Goal: Task Accomplishment & Management: Manage account settings

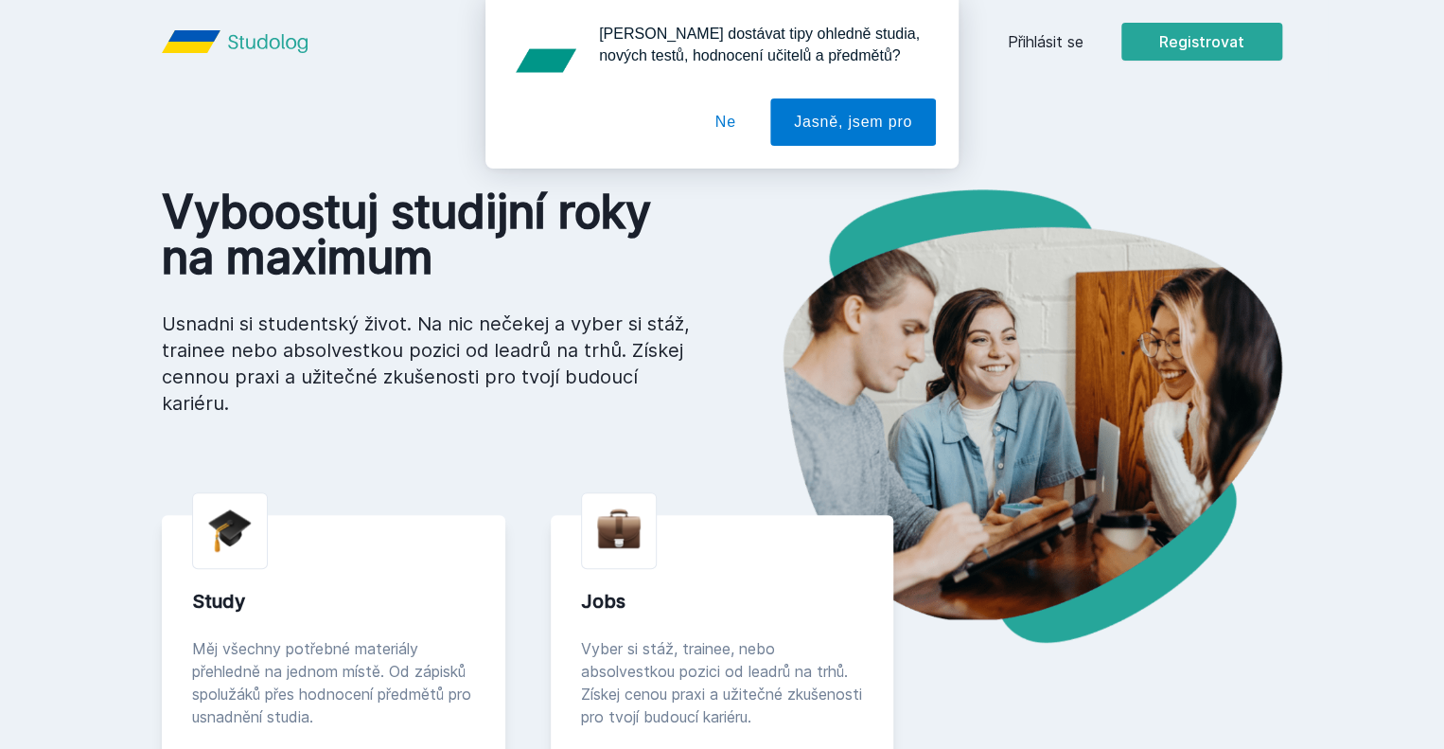
click at [717, 131] on button "Ne" at bounding box center [726, 121] width 68 height 47
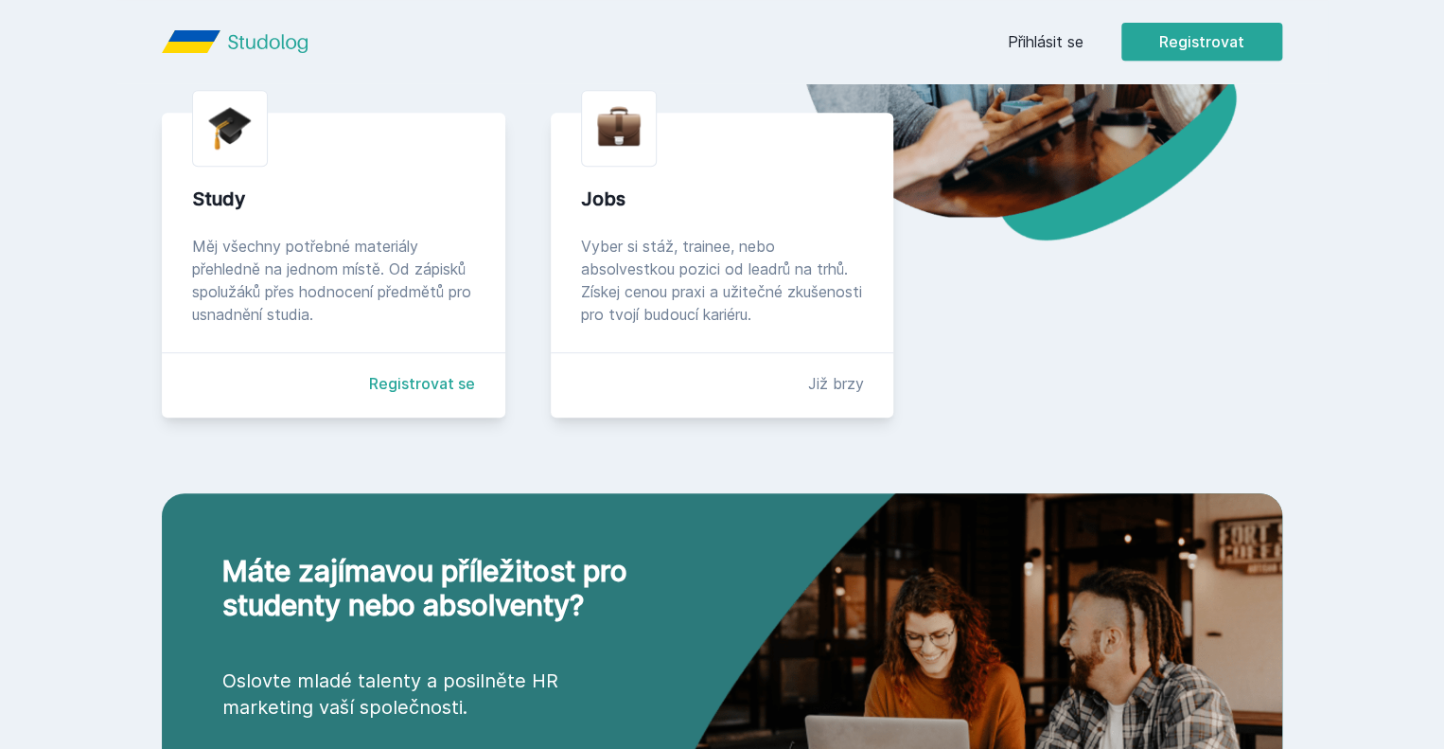
scroll to position [473, 0]
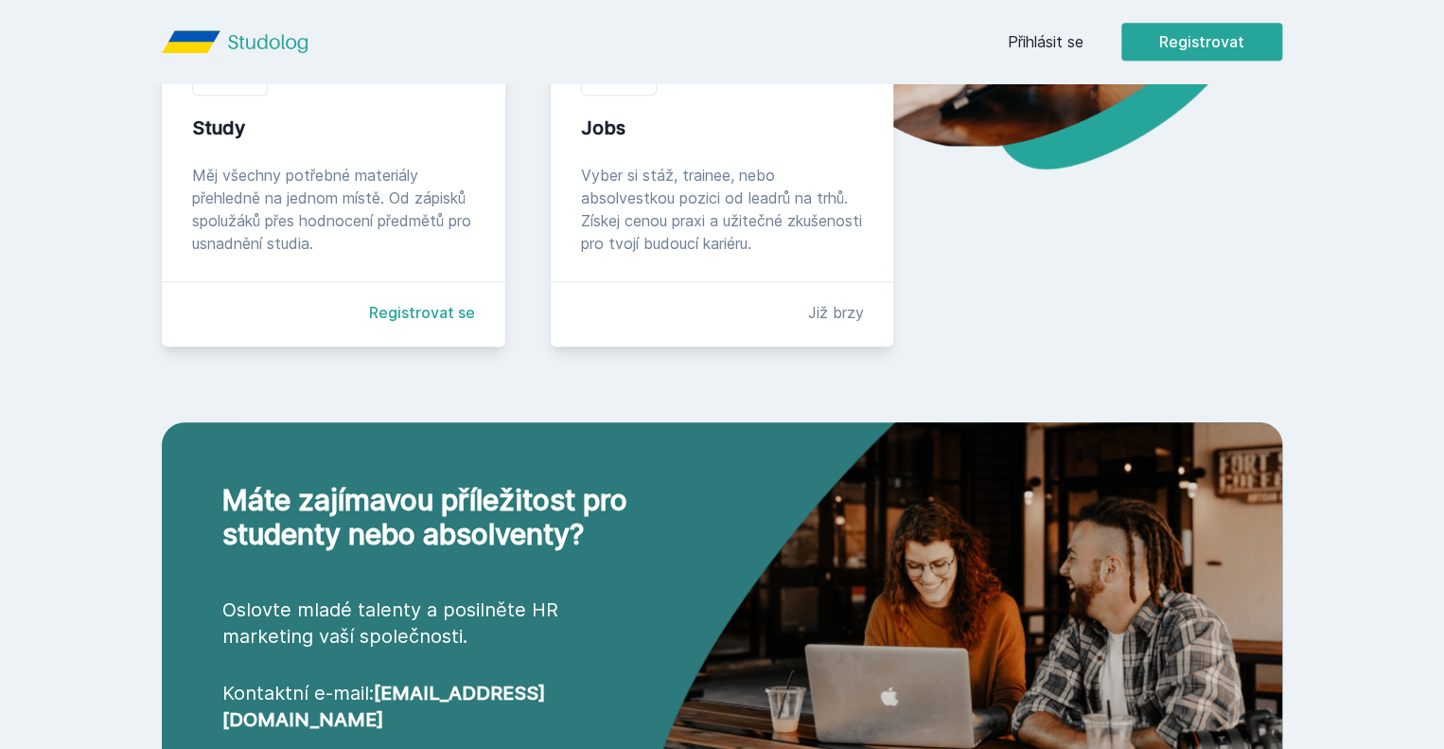
click at [202, 141] on div "Study" at bounding box center [333, 128] width 283 height 27
click at [223, 255] on div "Měj všechny potřebné materiály přehledně na jednom místě. Od zápisků spolužáků …" at bounding box center [333, 209] width 283 height 91
drag, startPoint x: 273, startPoint y: 273, endPoint x: 292, endPoint y: 272, distance: 19.0
click at [272, 255] on div "Měj všechny potřebné materiály přehledně na jednom místě. Od zápisků spolužáků …" at bounding box center [333, 209] width 283 height 91
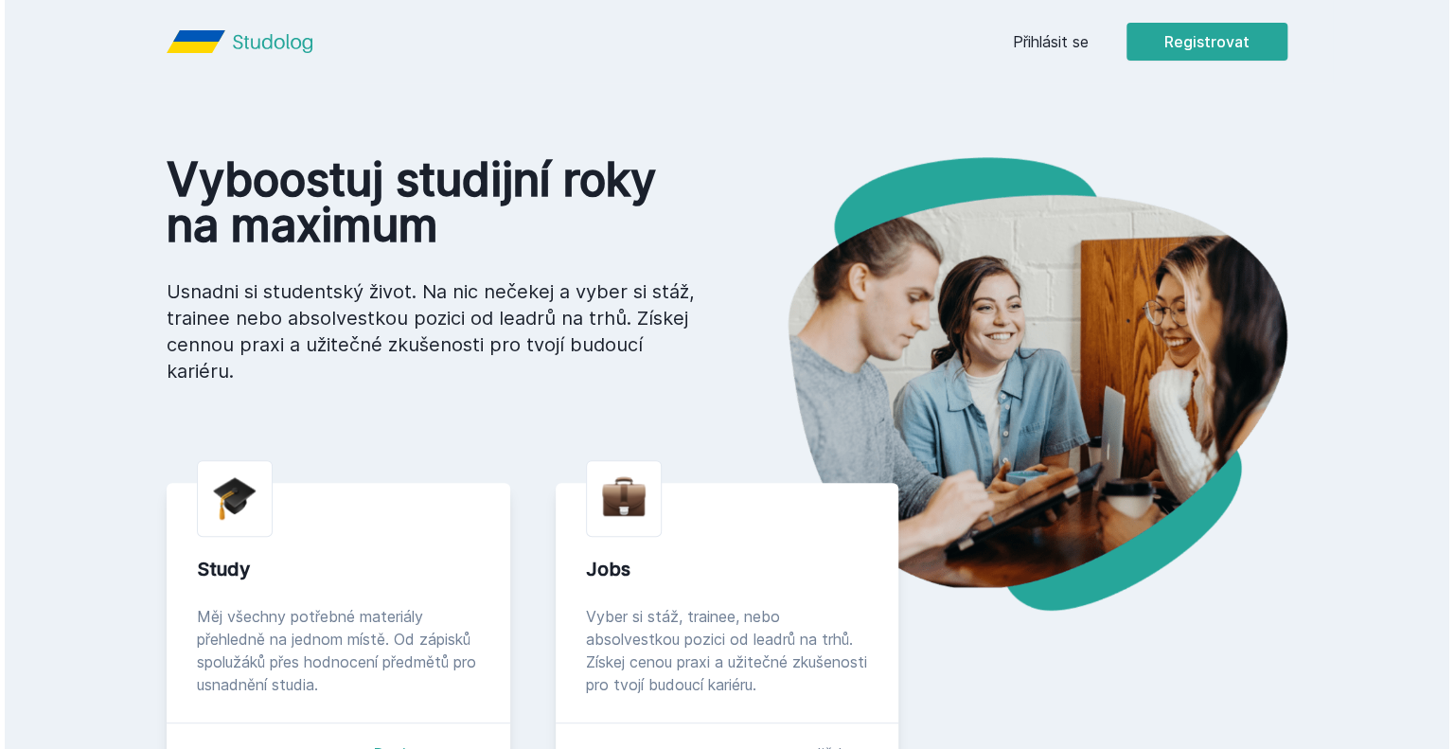
scroll to position [0, 0]
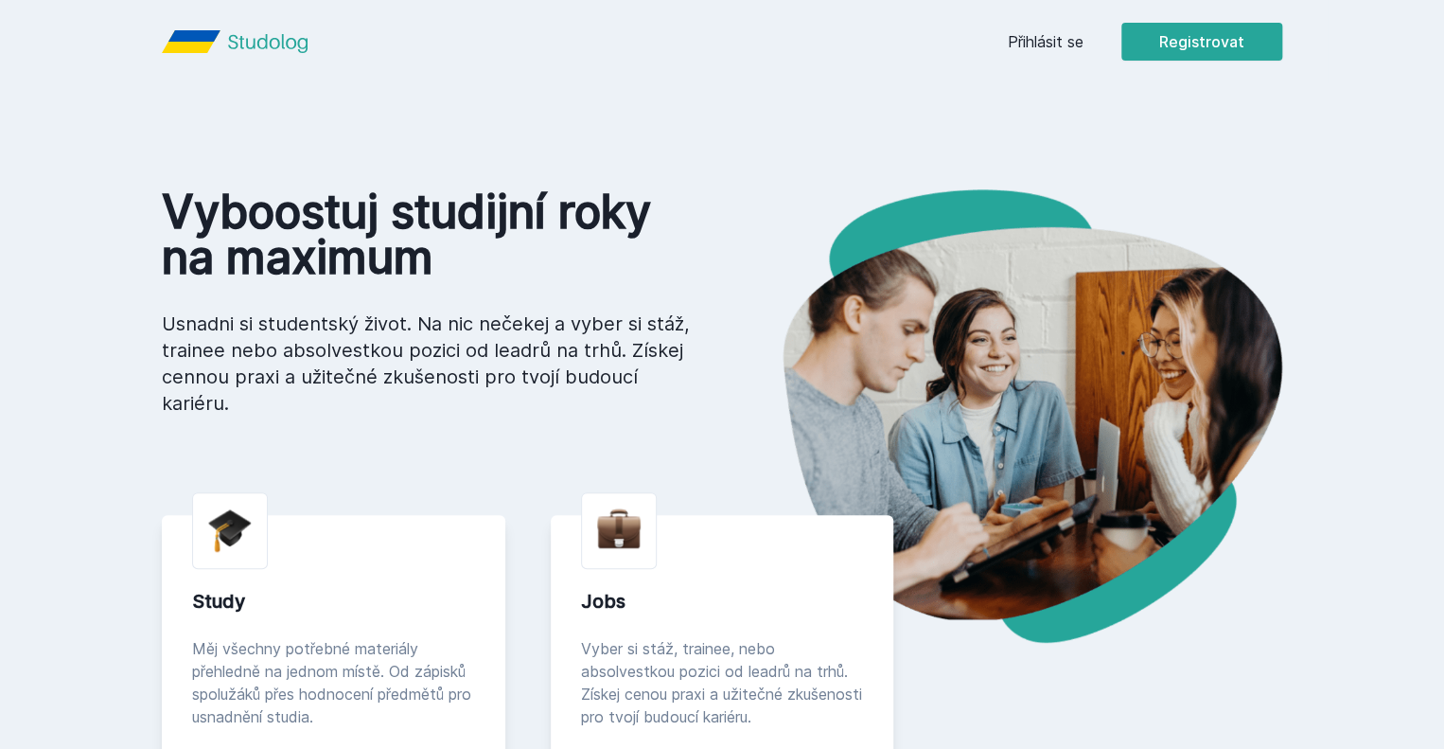
click at [1084, 44] on link "Přihlásit se" at bounding box center [1046, 41] width 76 height 23
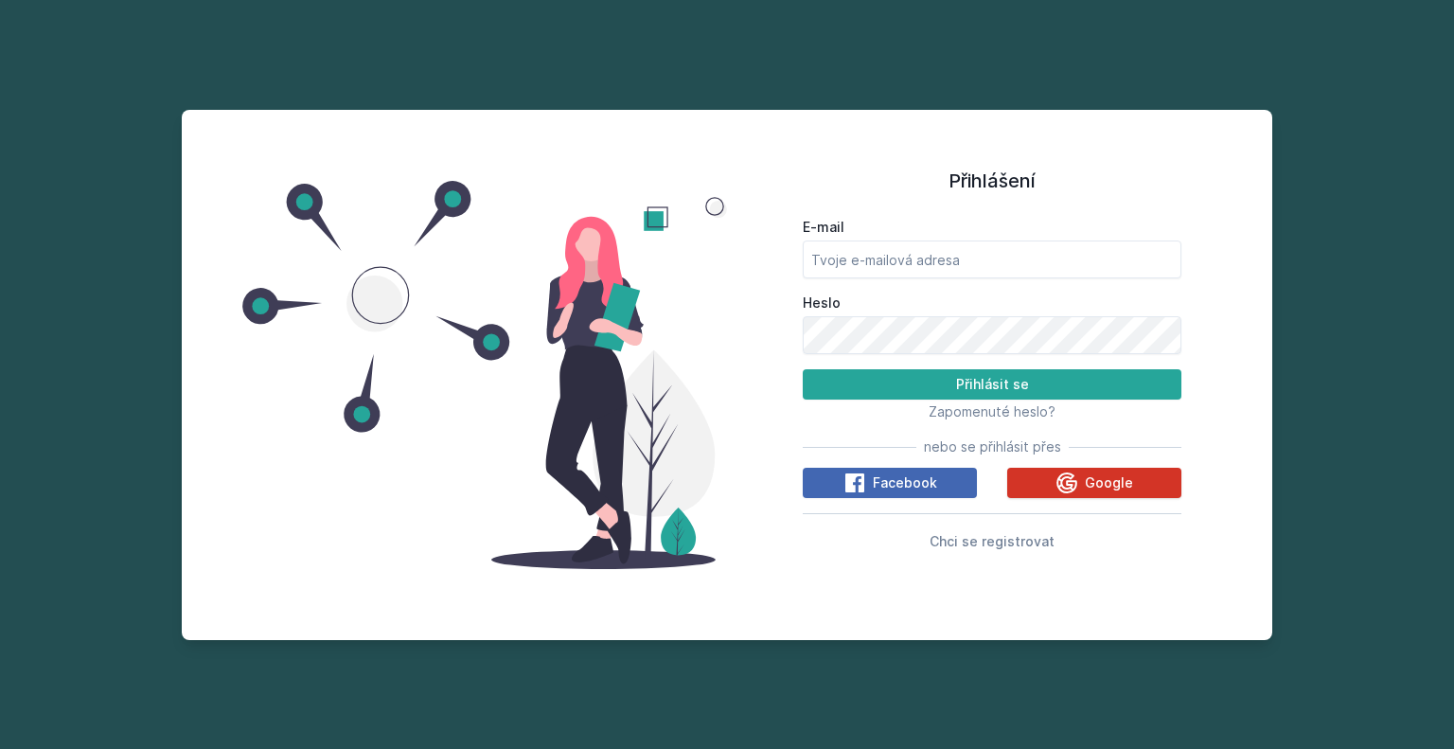
click at [1098, 471] on div "Google" at bounding box center [1094, 482] width 78 height 23
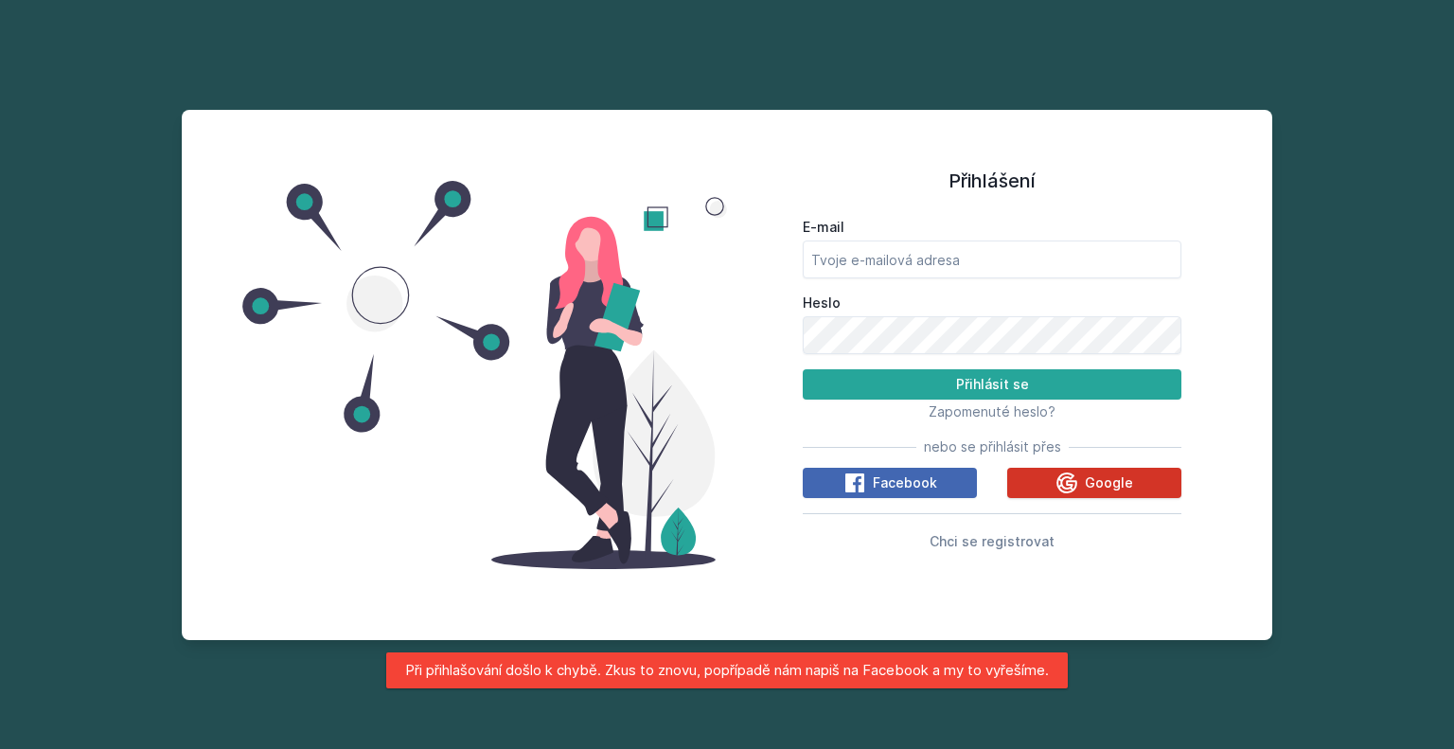
click at [1085, 484] on div "Google" at bounding box center [1094, 482] width 78 height 23
